Goal: Navigation & Orientation: Understand site structure

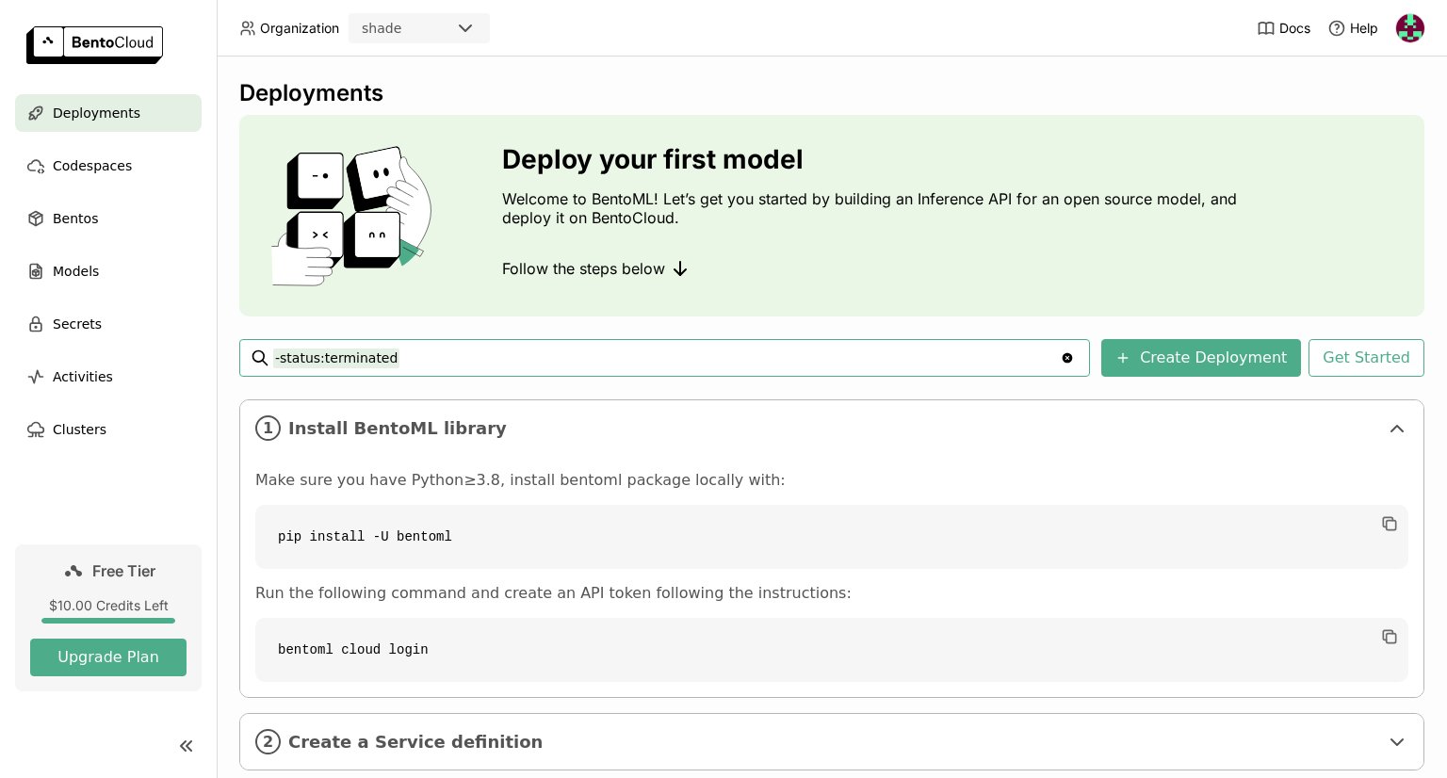
scroll to position [114, 0]
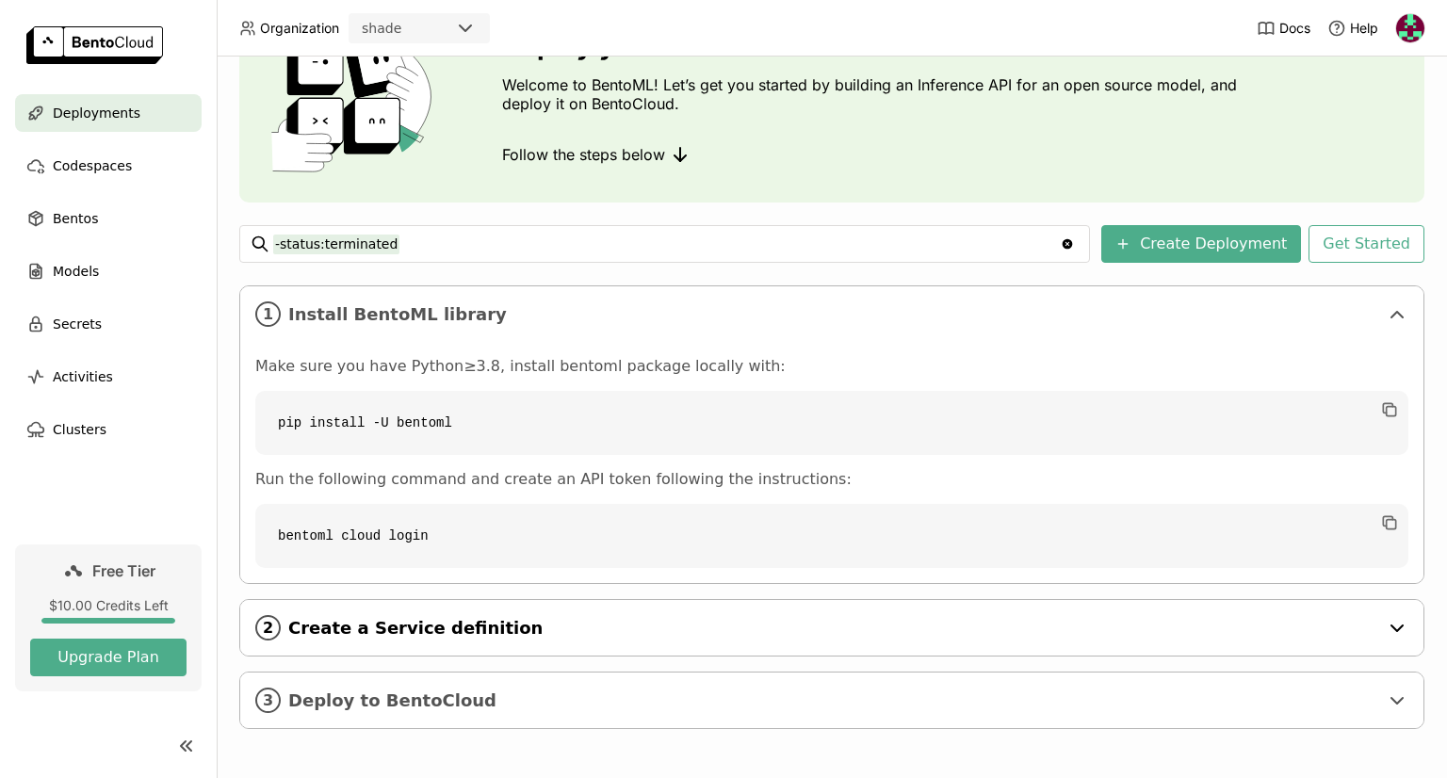
click at [469, 608] on div "2 Create a Service definition" at bounding box center [831, 628] width 1183 height 56
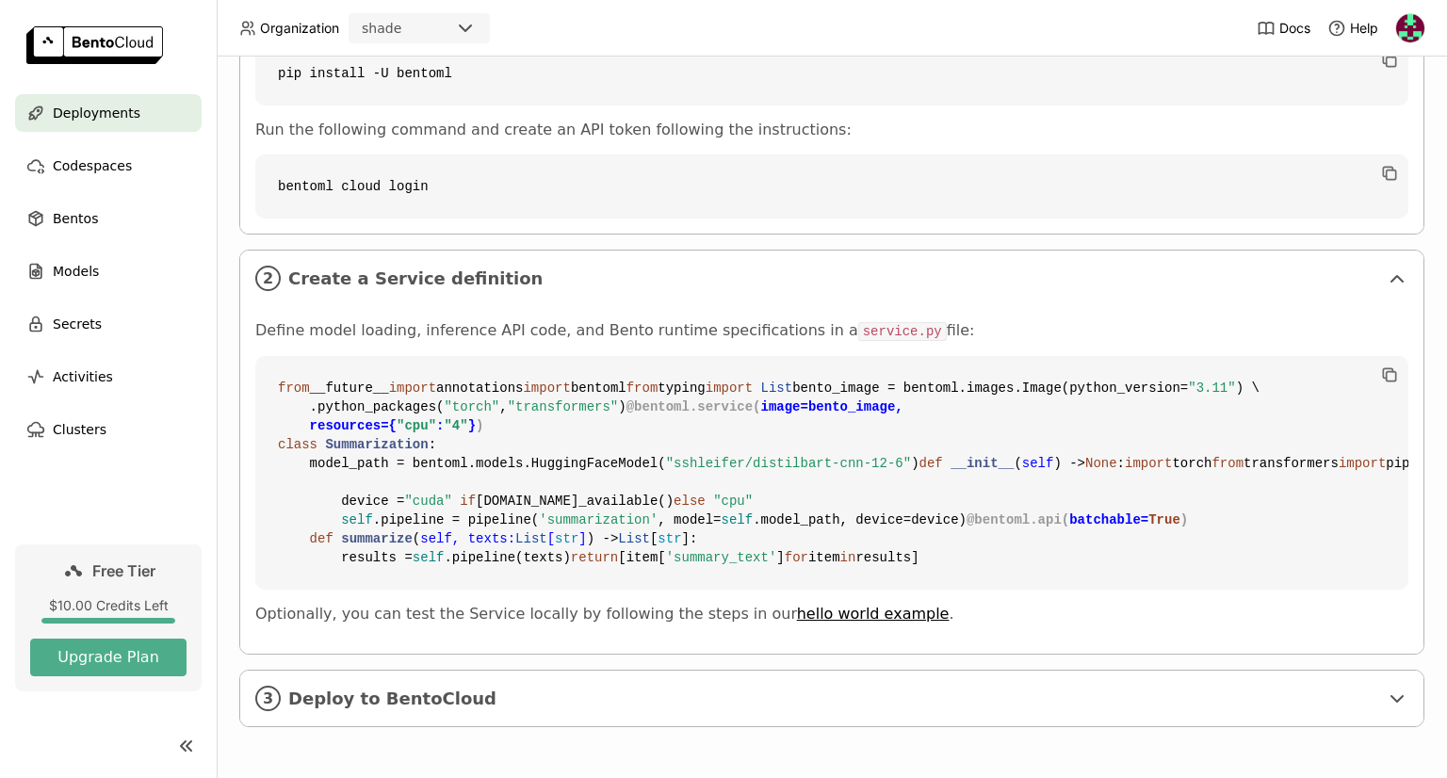
scroll to position [803, 0]
click at [430, 709] on div "3 Deploy to BentoCloud" at bounding box center [831, 699] width 1183 height 56
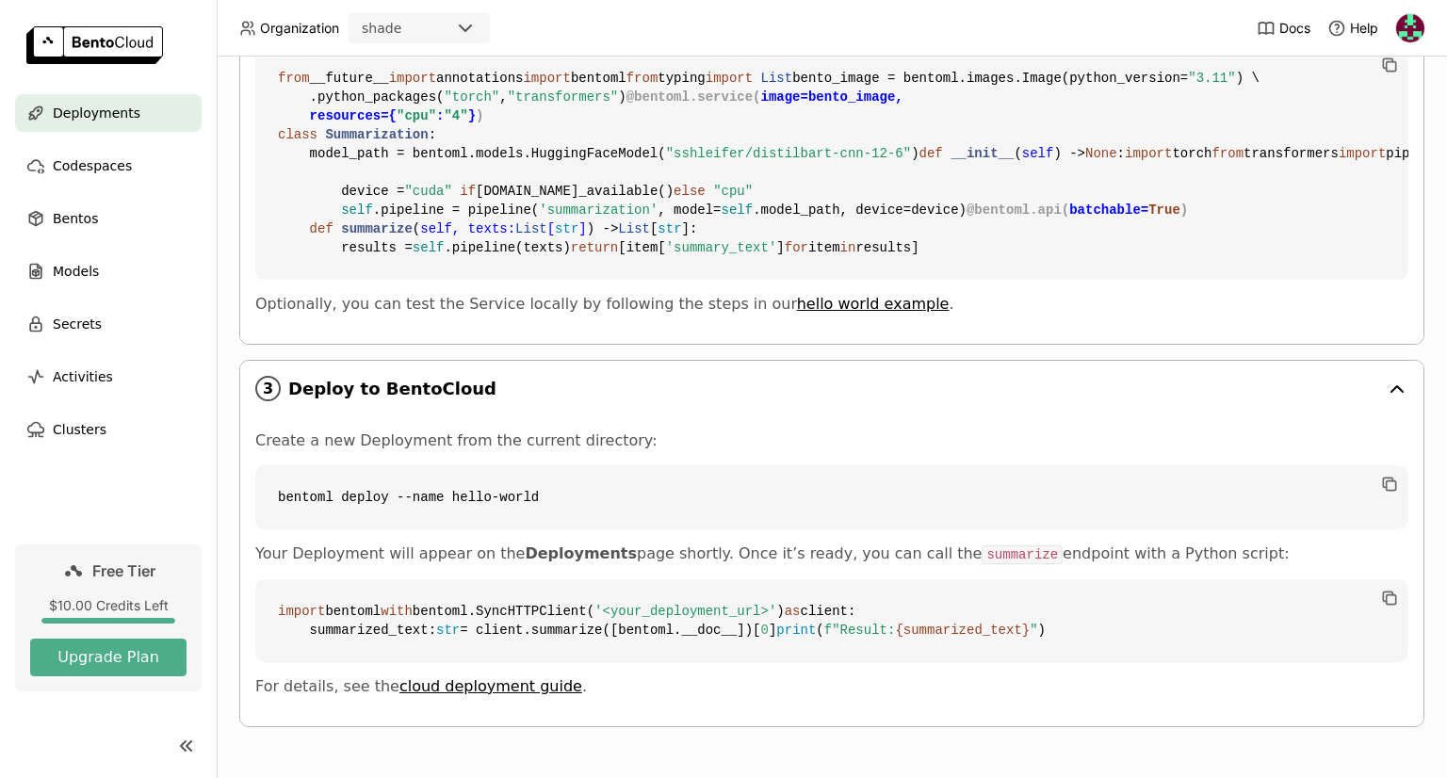
scroll to position [1170, 0]
click at [94, 626] on link "Free Tier $10.00 Credits Left Upgrade Plan" at bounding box center [108, 617] width 186 height 147
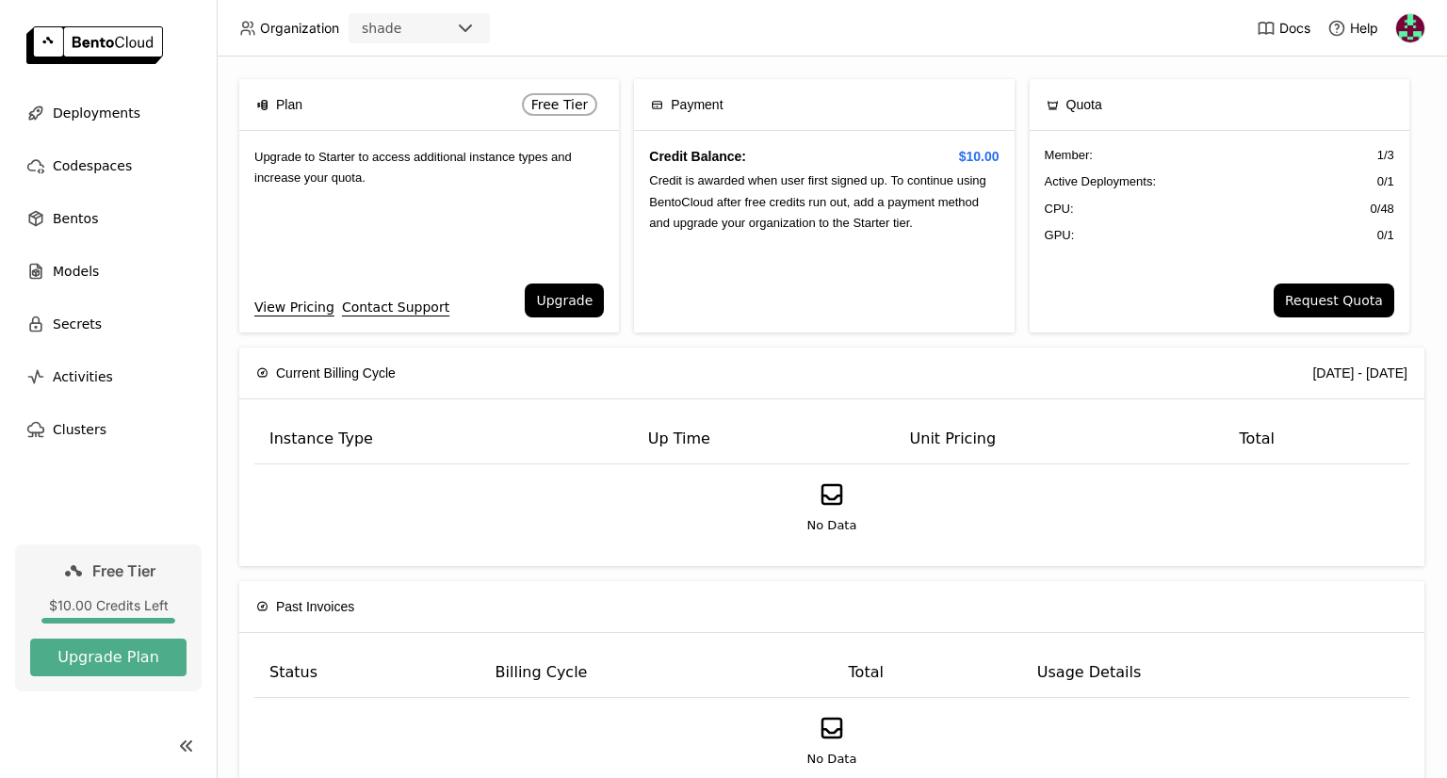
scroll to position [58, 0]
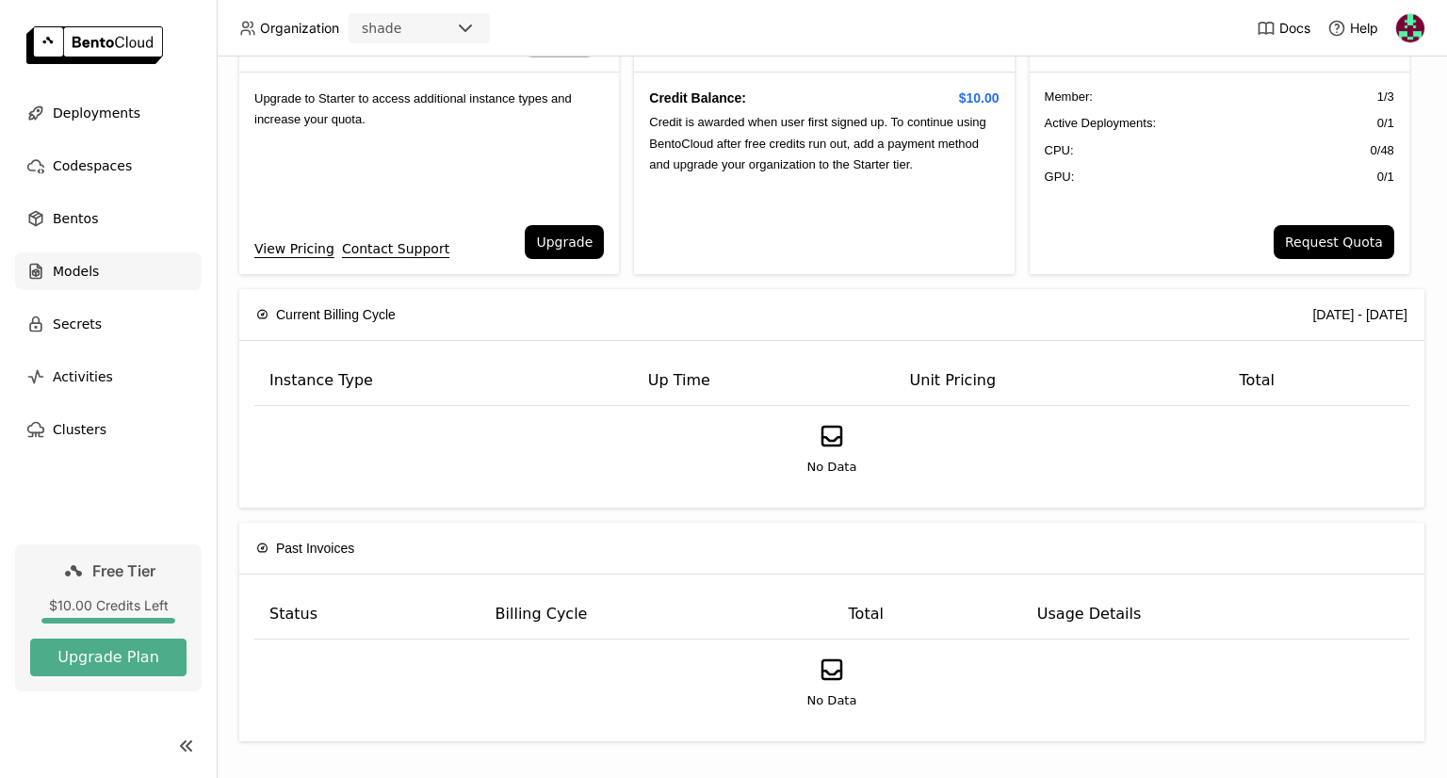
click at [70, 286] on div "Models" at bounding box center [108, 271] width 186 height 38
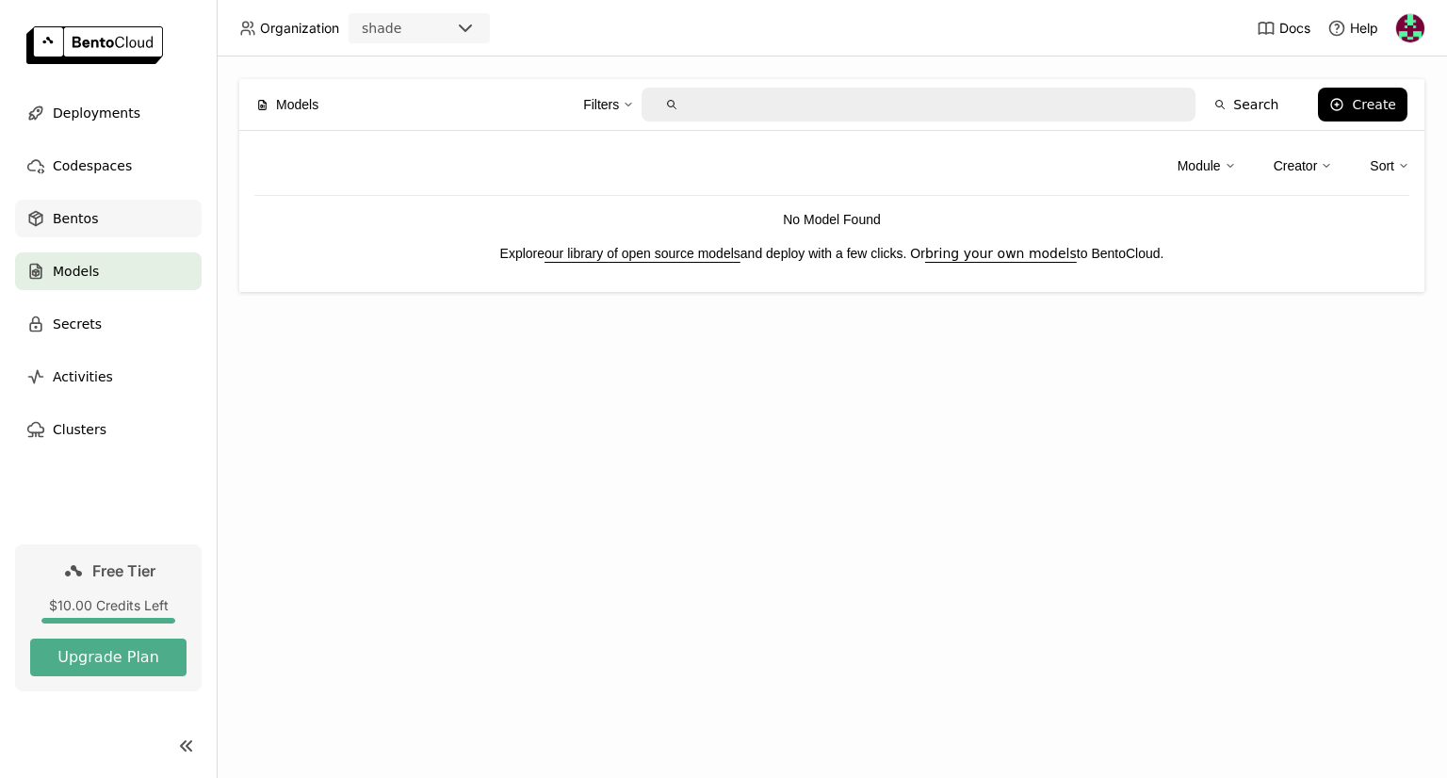
click at [56, 222] on span "Bentos" at bounding box center [75, 218] width 45 height 23
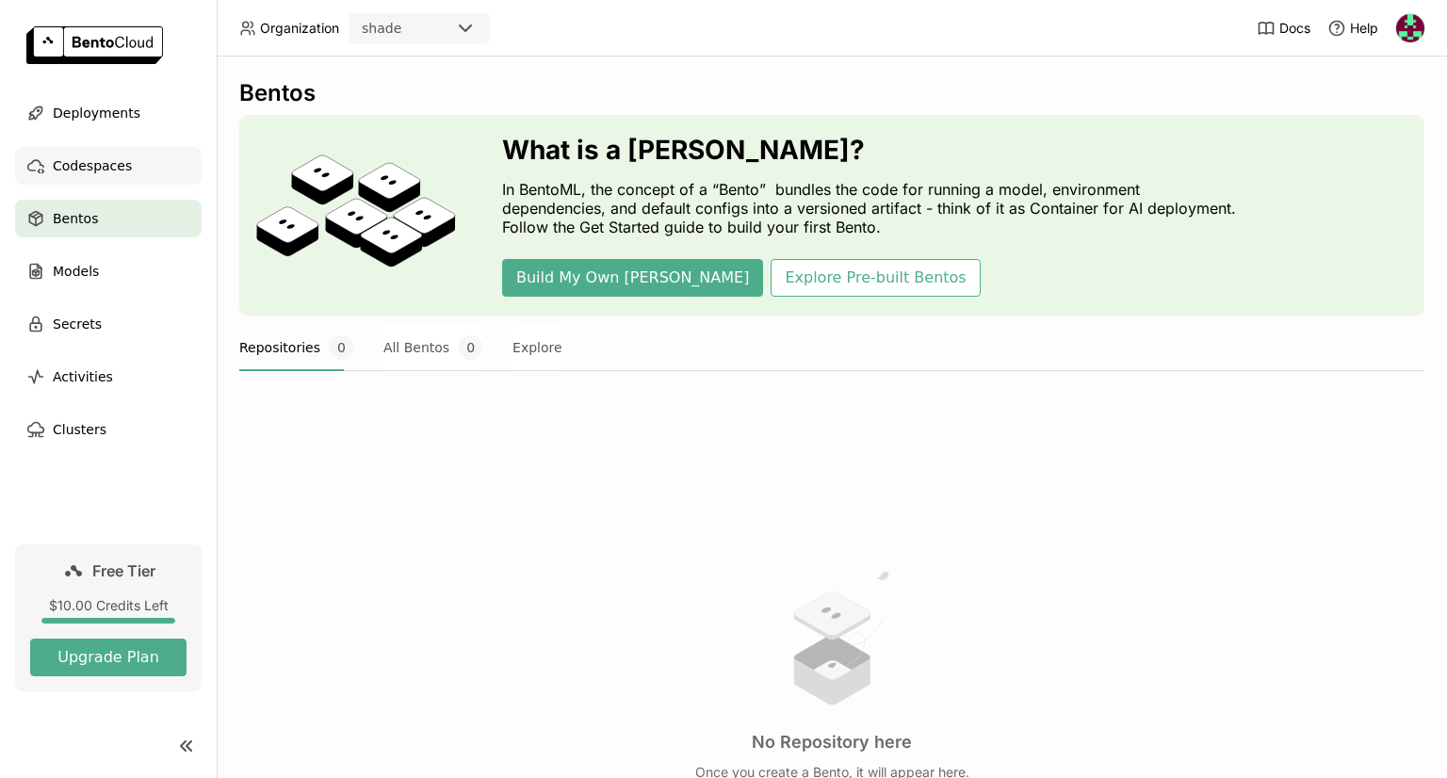
click at [97, 166] on span "Codespaces" at bounding box center [92, 165] width 79 height 23
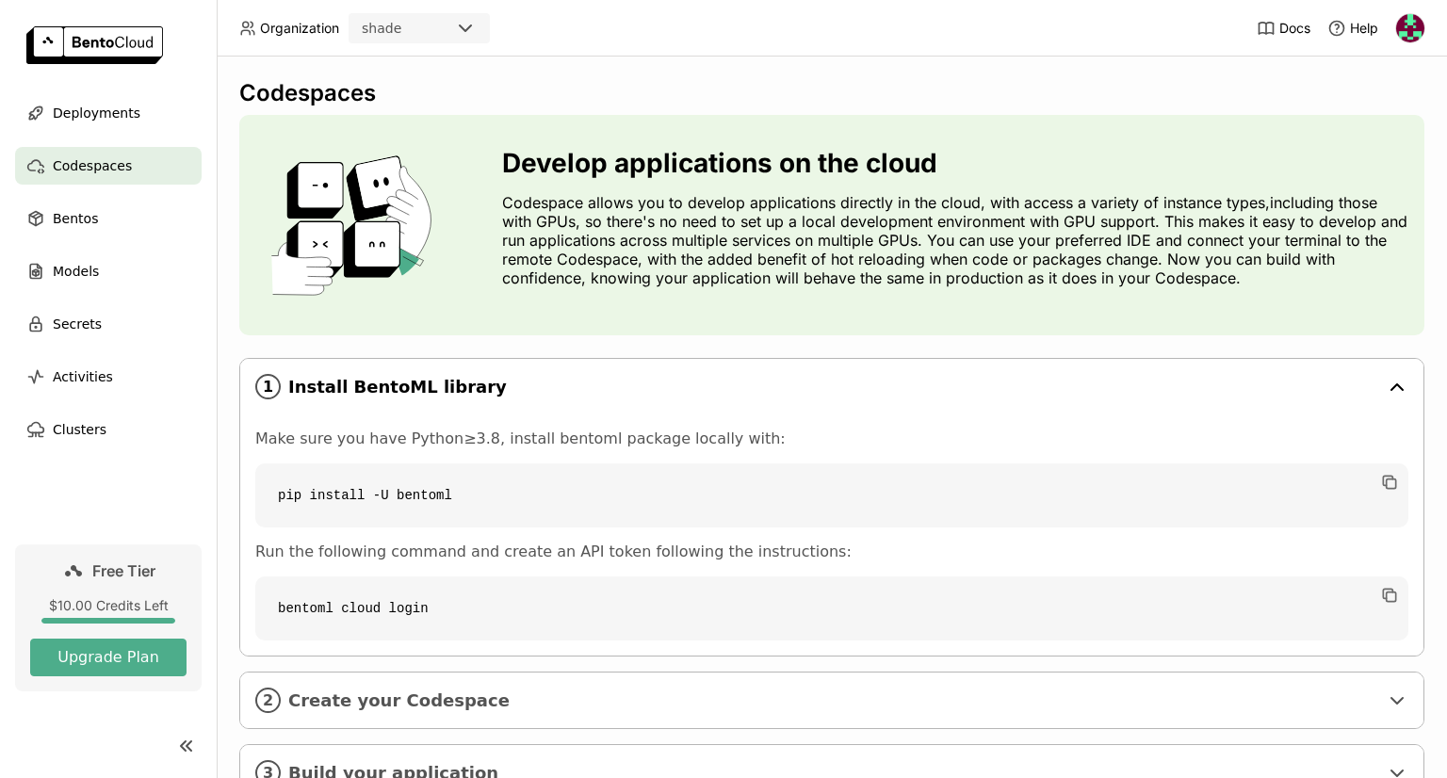
scroll to position [73, 0]
